Goal: Information Seeking & Learning: Learn about a topic

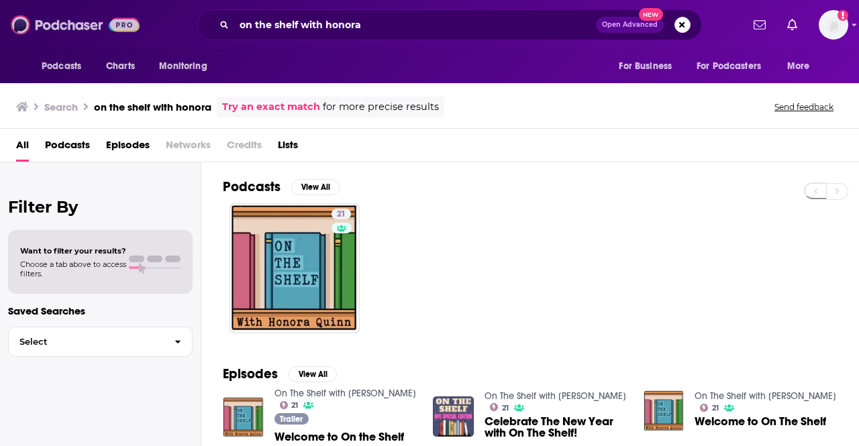
click at [62, 27] on img at bounding box center [75, 24] width 129 height 25
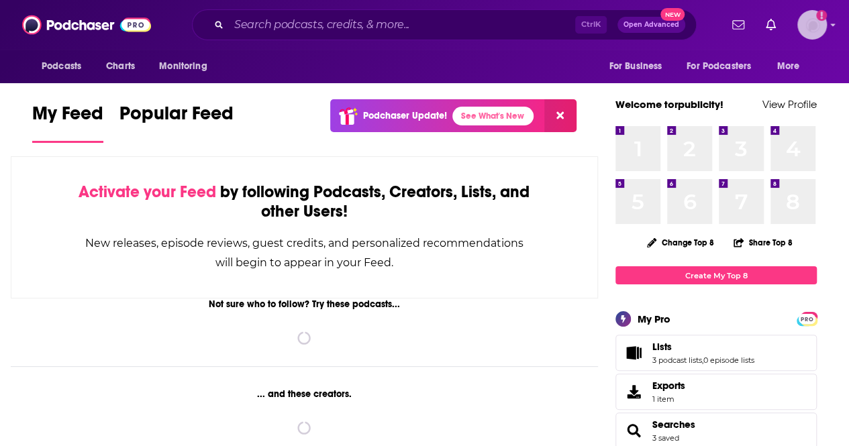
click at [822, 23] on img "Logged in as torpublicity" at bounding box center [812, 25] width 30 height 30
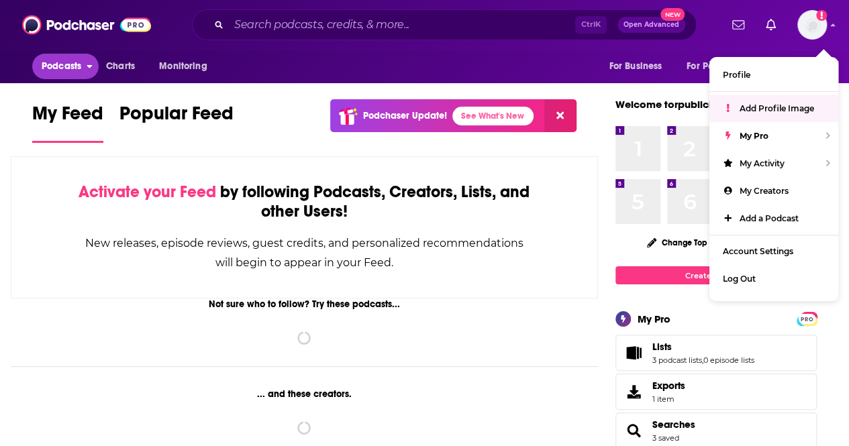
click at [83, 66] on button "Podcasts" at bounding box center [65, 66] width 66 height 25
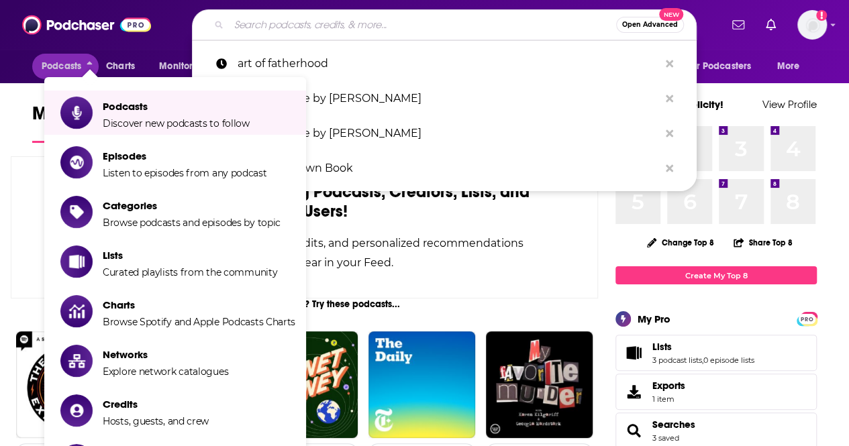
click at [437, 29] on input "Search podcasts, credits, & more..." at bounding box center [422, 24] width 387 height 21
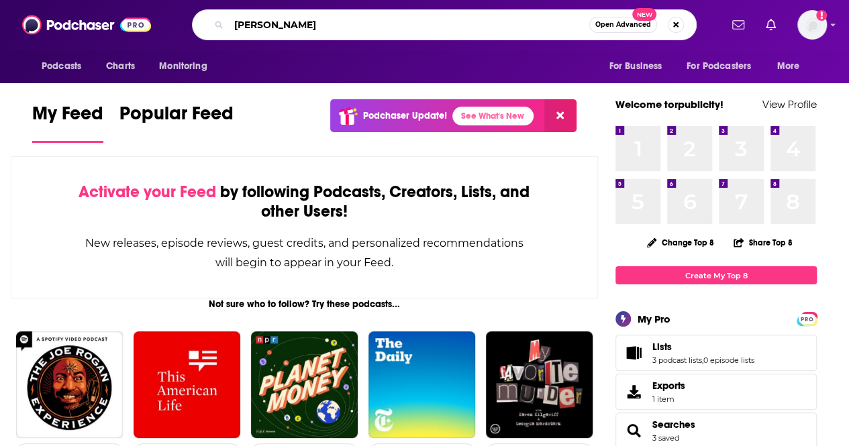
type input "[PERSON_NAME]"
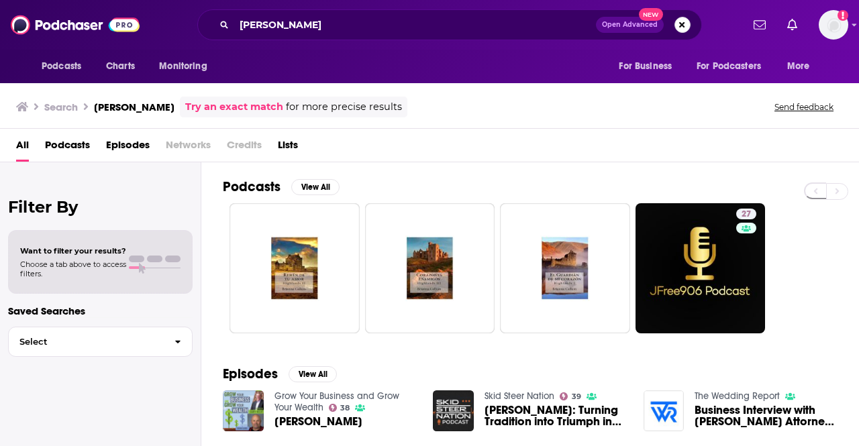
click at [684, 26] on button "Search podcasts, credits, & more..." at bounding box center [682, 25] width 16 height 16
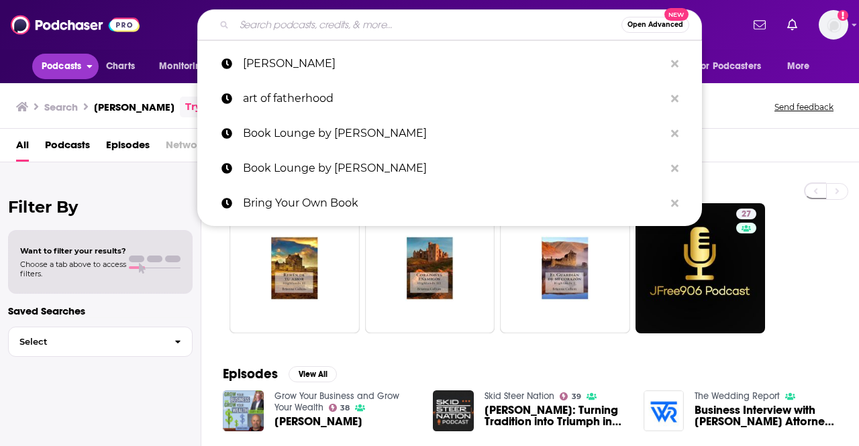
click at [72, 65] on span "Podcasts" at bounding box center [62, 66] width 40 height 19
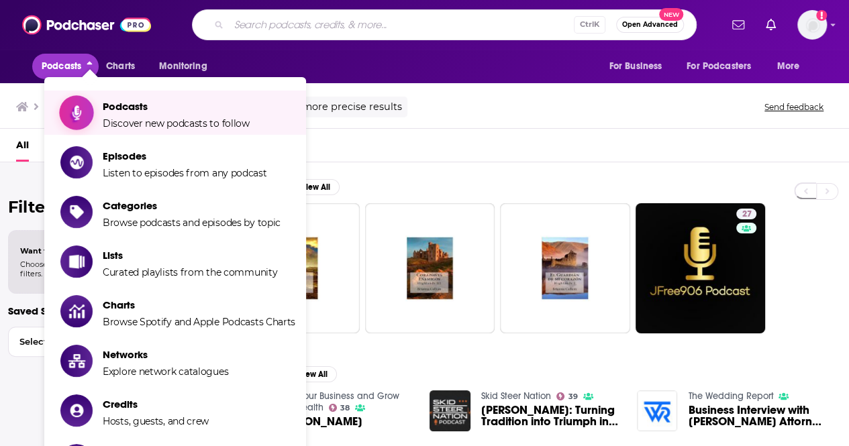
click at [130, 117] on span "Discover new podcasts to follow" at bounding box center [176, 123] width 147 height 12
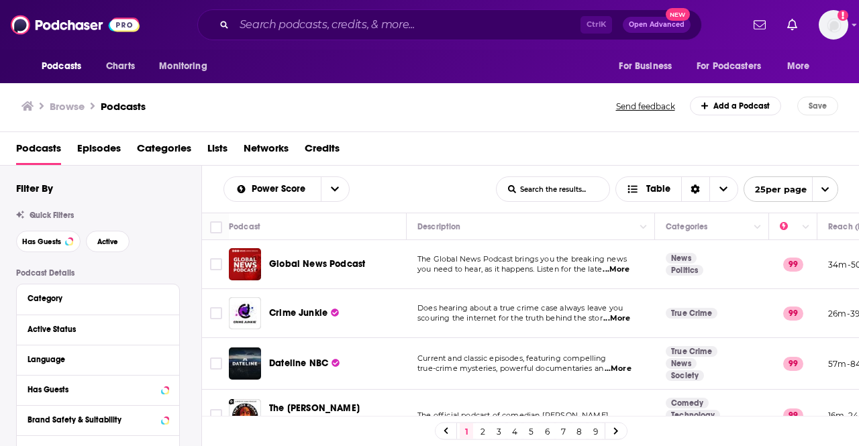
click at [182, 150] on span "Categories" at bounding box center [164, 152] width 54 height 28
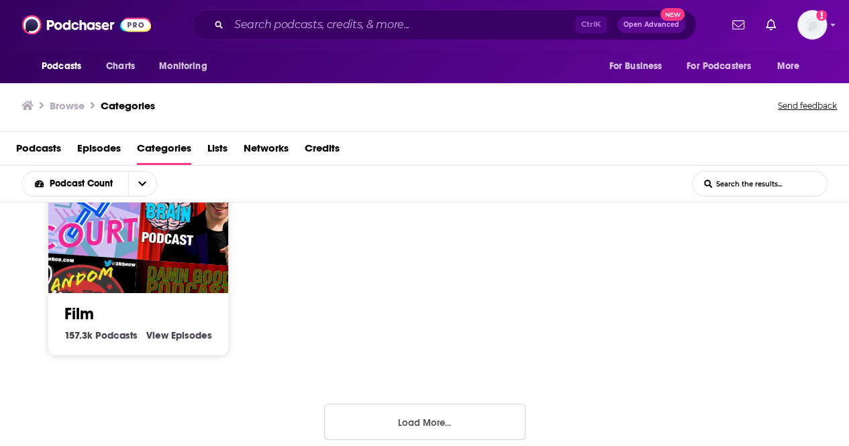
scroll to position [992, 0]
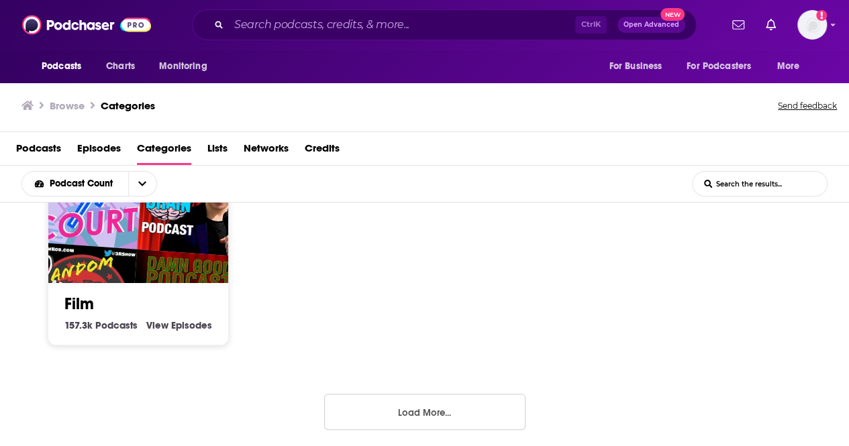
click at [443, 399] on button "Load More..." at bounding box center [424, 412] width 201 height 36
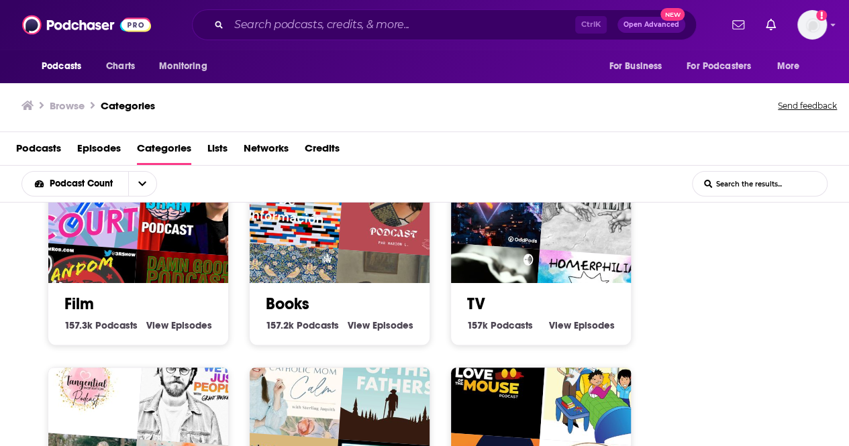
drag, startPoint x: 368, startPoint y: 309, endPoint x: 317, endPoint y: 253, distance: 75.0
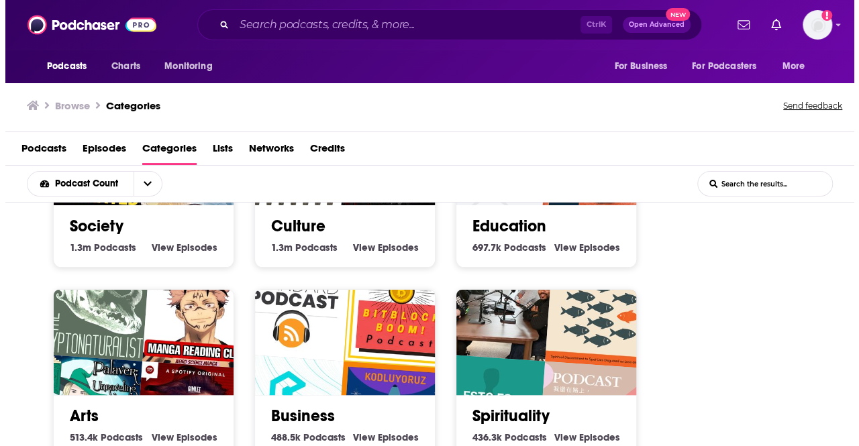
scroll to position [0, 0]
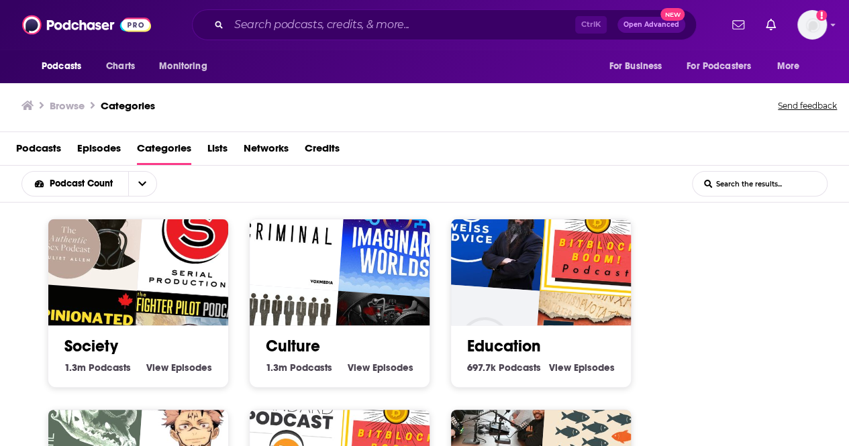
click at [394, 295] on img "True Crime All The Time" at bounding box center [388, 348] width 115 height 115
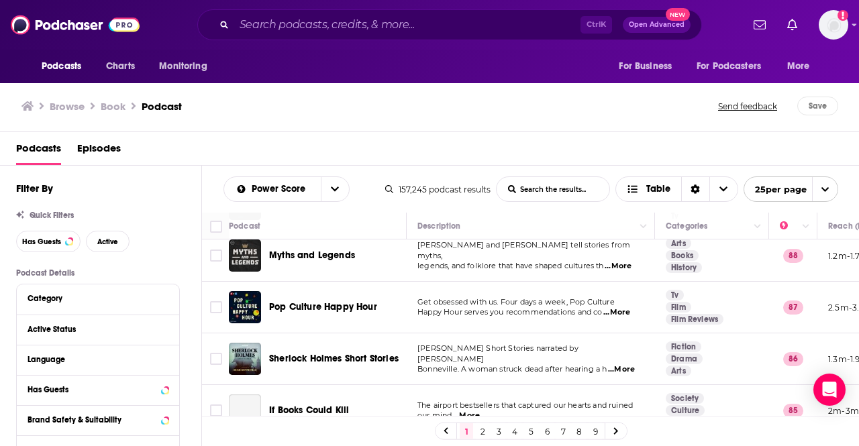
scroll to position [134, 0]
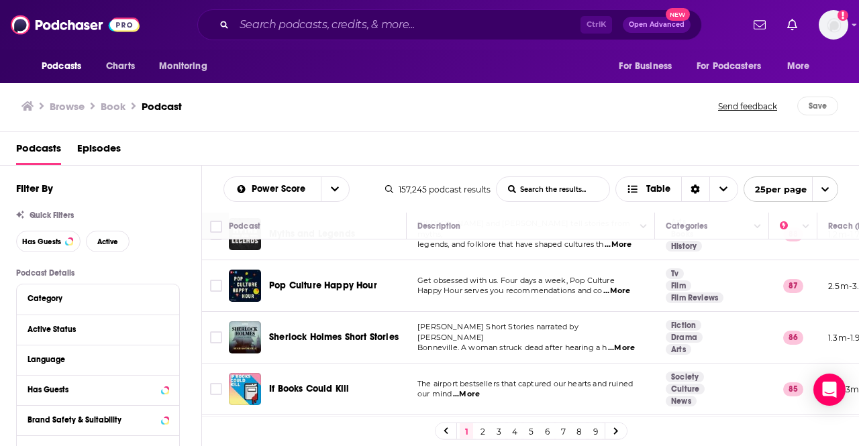
click at [617, 292] on span "...More" at bounding box center [616, 291] width 27 height 11
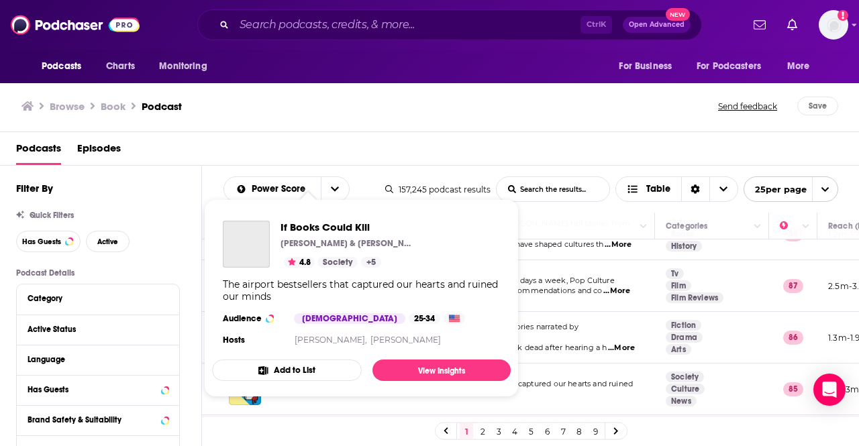
click at [315, 390] on span "If Books Could Kill Michael Hobbes & Peter Shamshiri 4.8 Society + 5 The airpor…" at bounding box center [361, 298] width 299 height 198
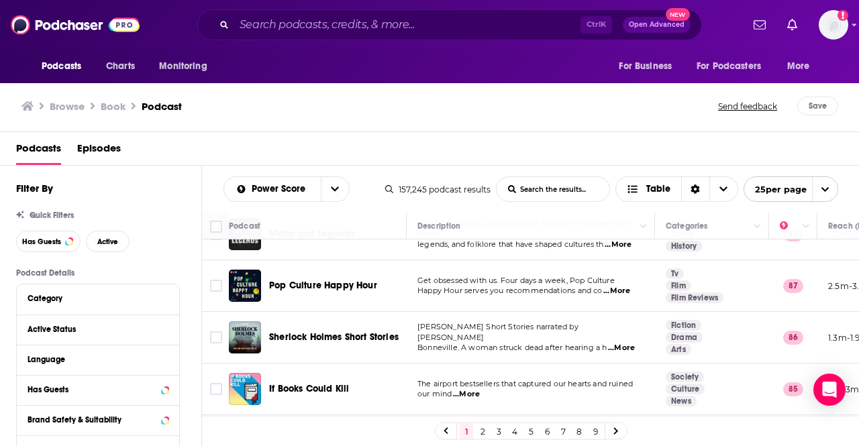
click at [462, 396] on span "...More" at bounding box center [466, 394] width 27 height 11
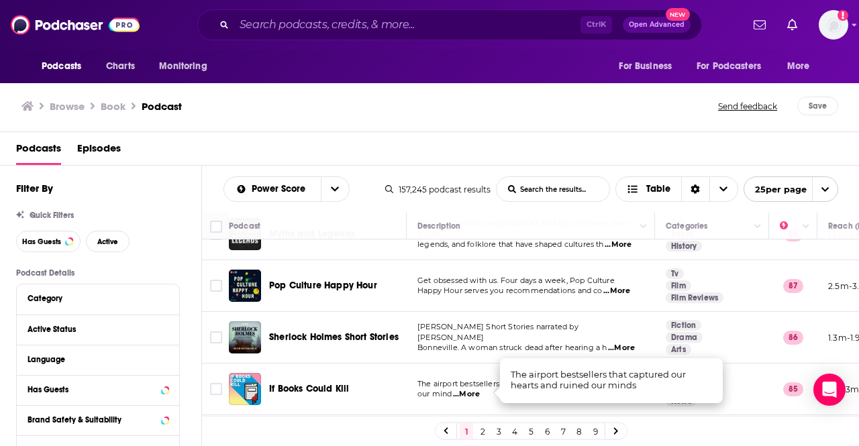
click at [476, 396] on span "...More" at bounding box center [466, 394] width 27 height 11
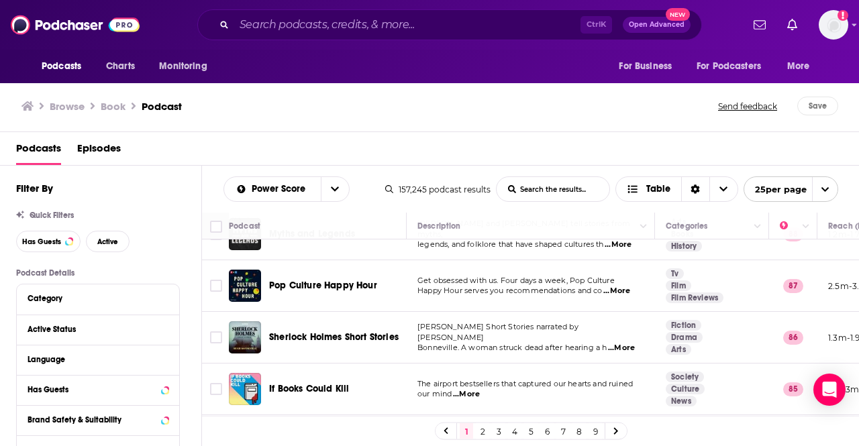
click at [473, 393] on span "...More" at bounding box center [466, 394] width 27 height 11
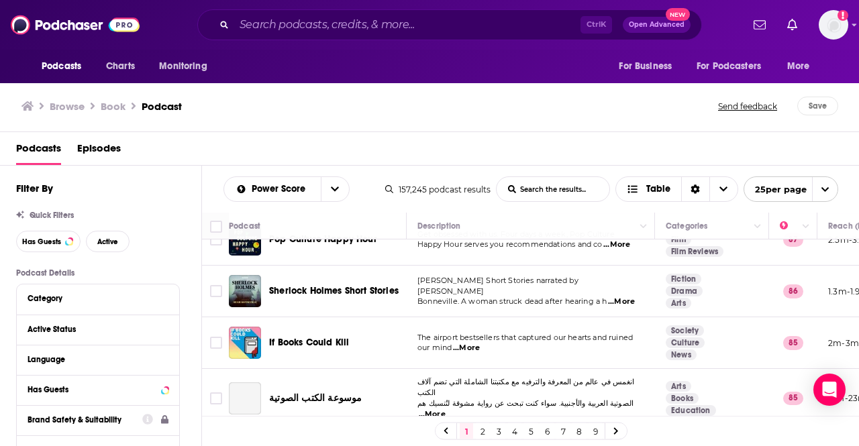
scroll to position [201, 0]
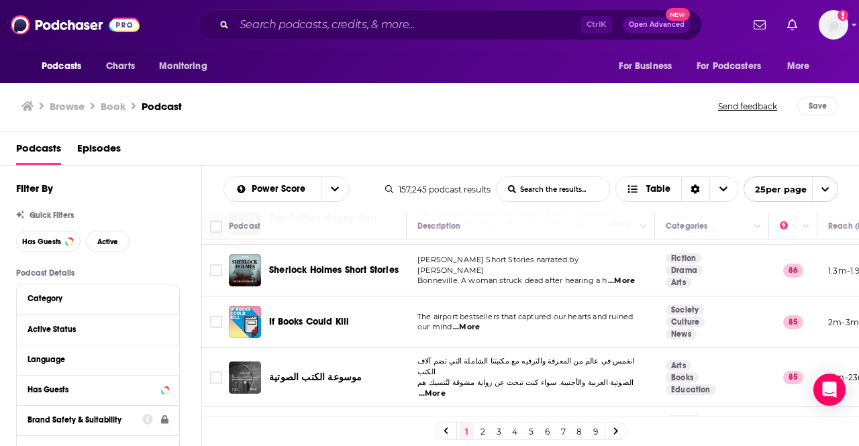
click at [468, 325] on span "...More" at bounding box center [466, 327] width 27 height 11
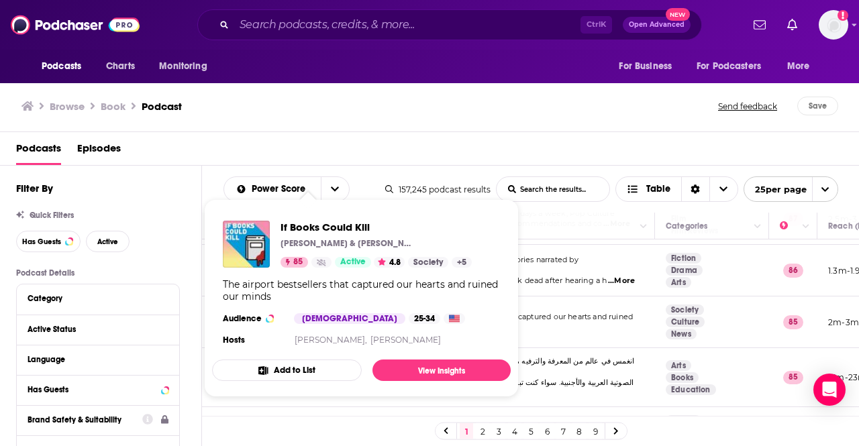
click at [613, 132] on div "Podcasts Episodes" at bounding box center [429, 149] width 859 height 34
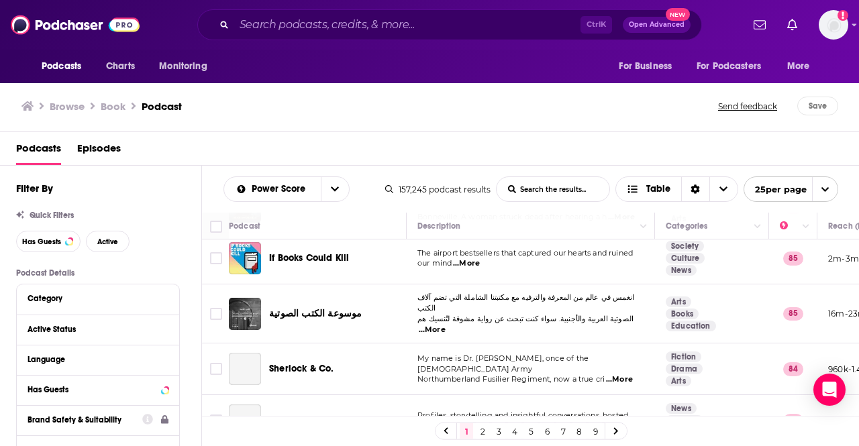
scroll to position [335, 0]
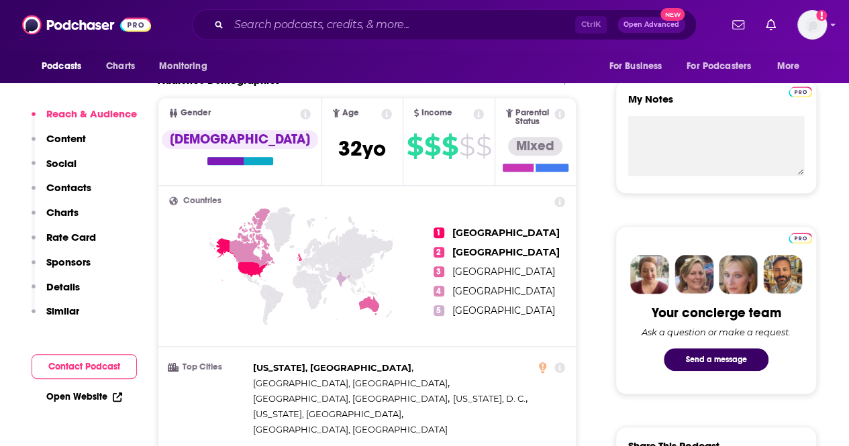
scroll to position [537, 0]
